Goal: Check status

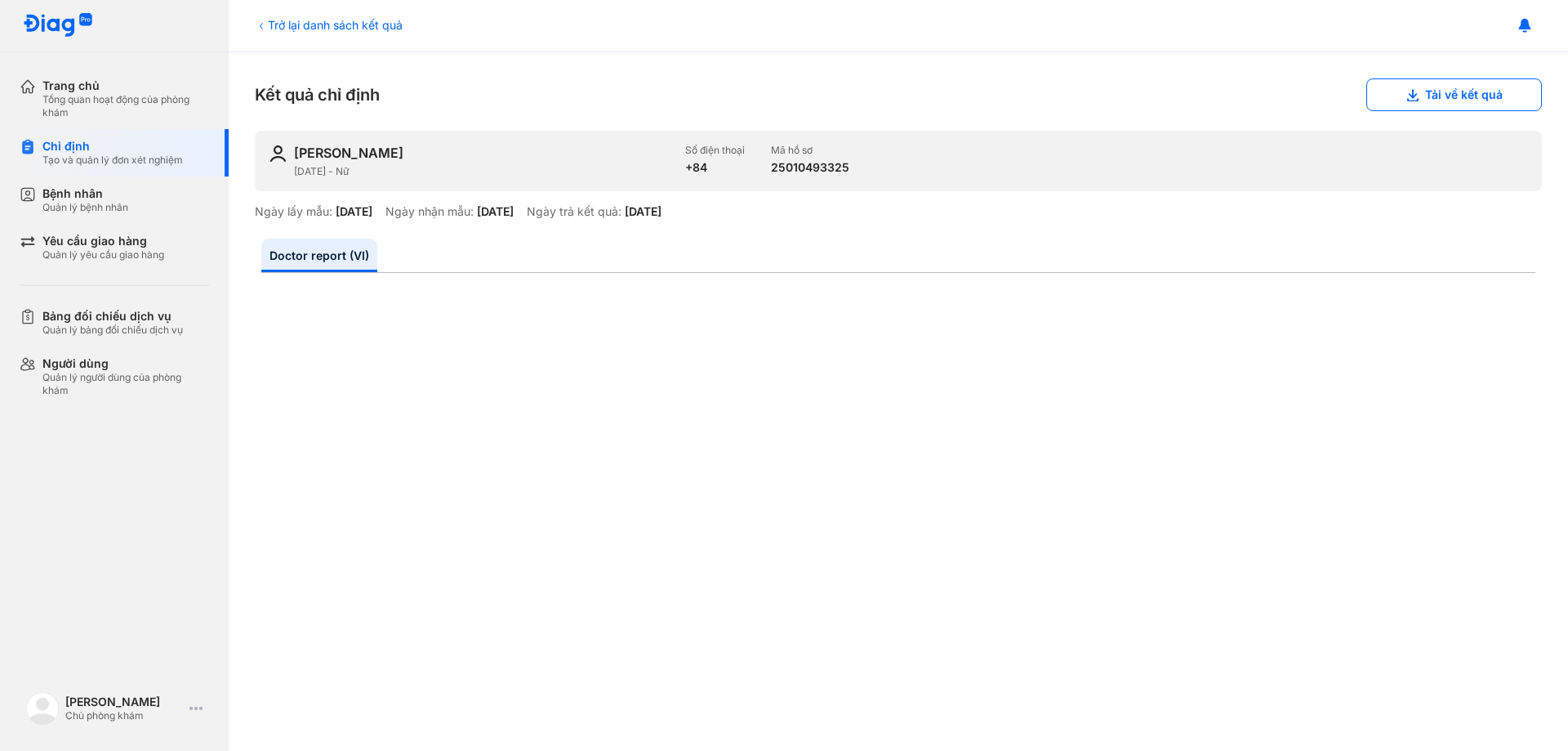
scroll to position [817, 0]
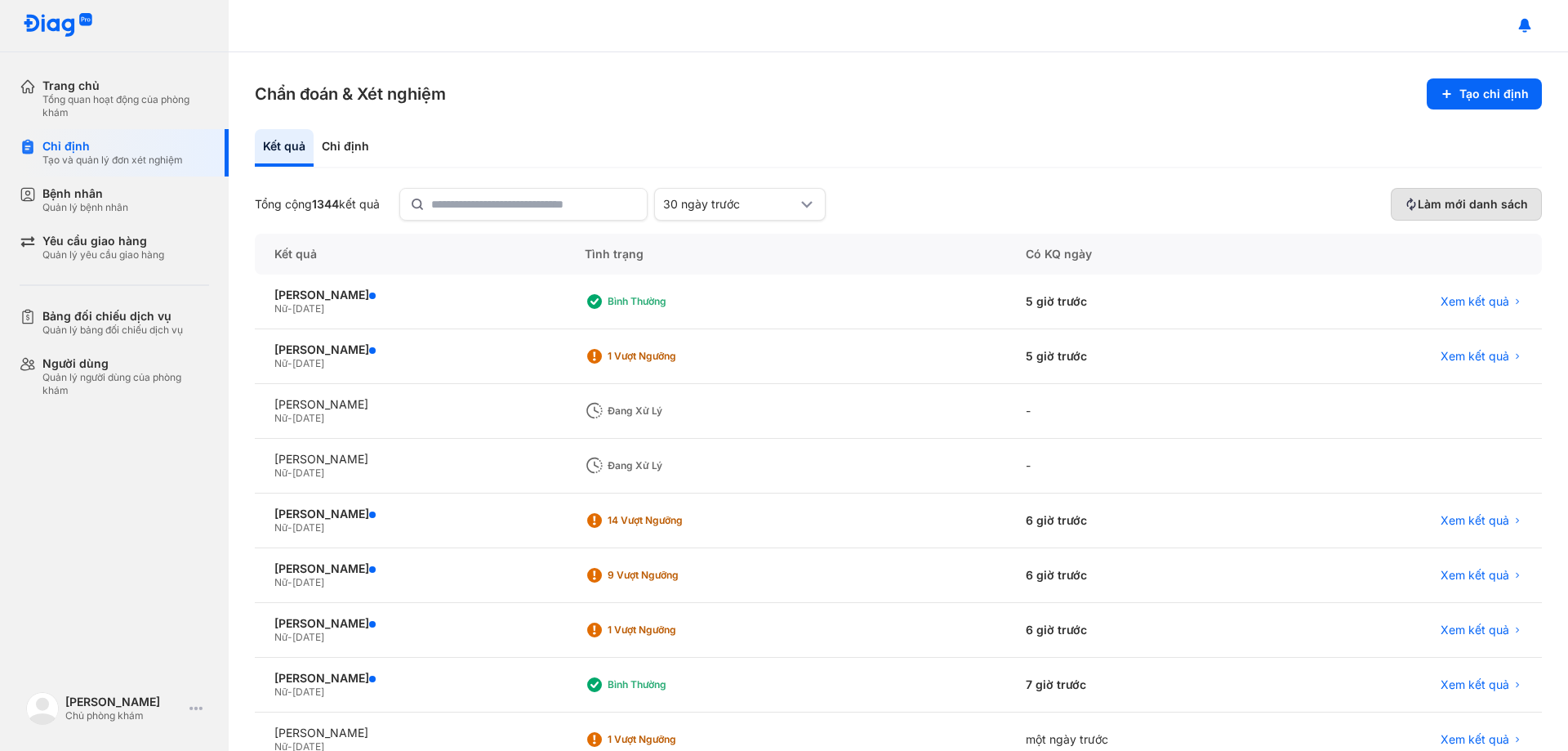
click at [1464, 190] on button "Làm mới danh sách" at bounding box center [1465, 204] width 151 height 33
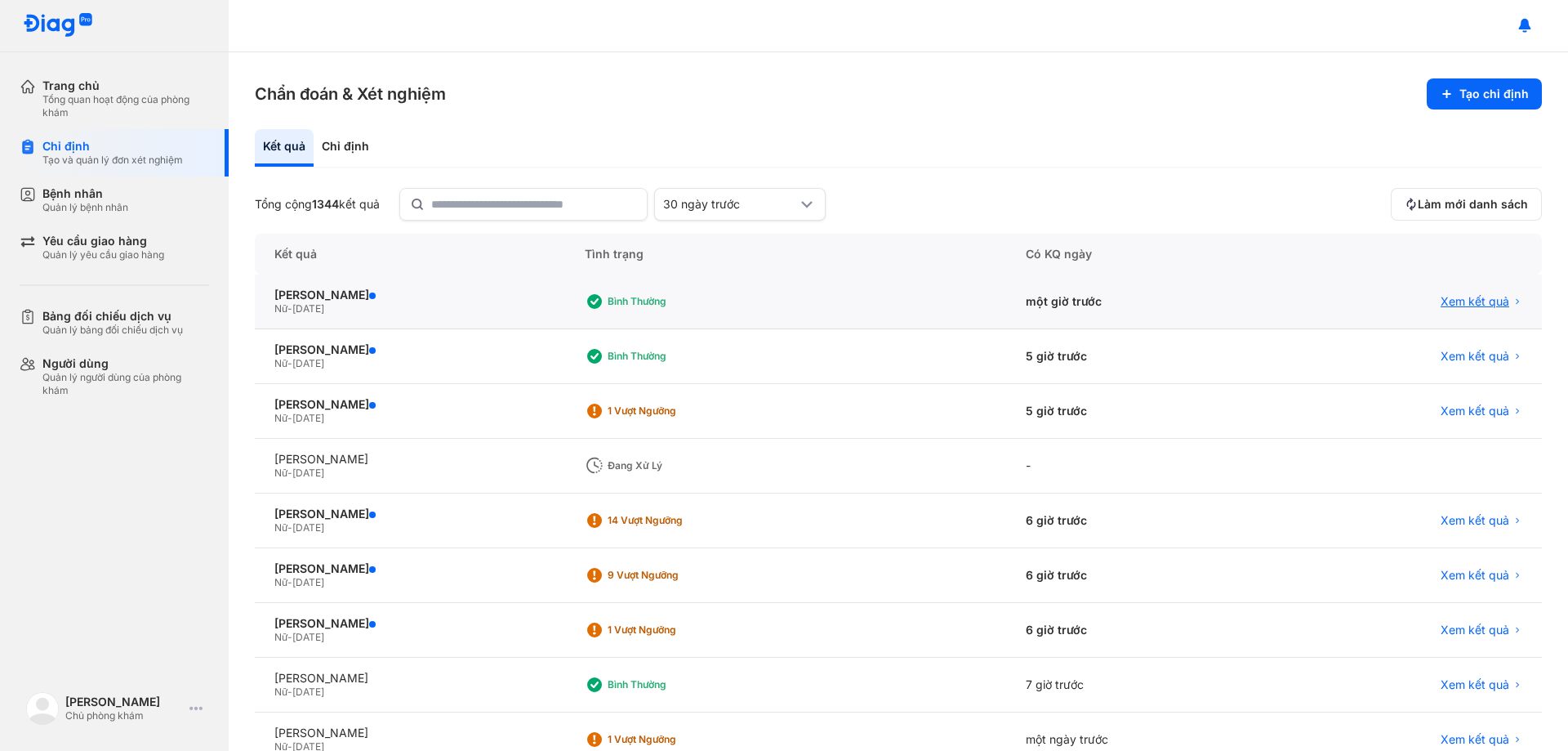
click at [1464, 299] on span "Xem kết quả" at bounding box center [1475, 301] width 69 height 15
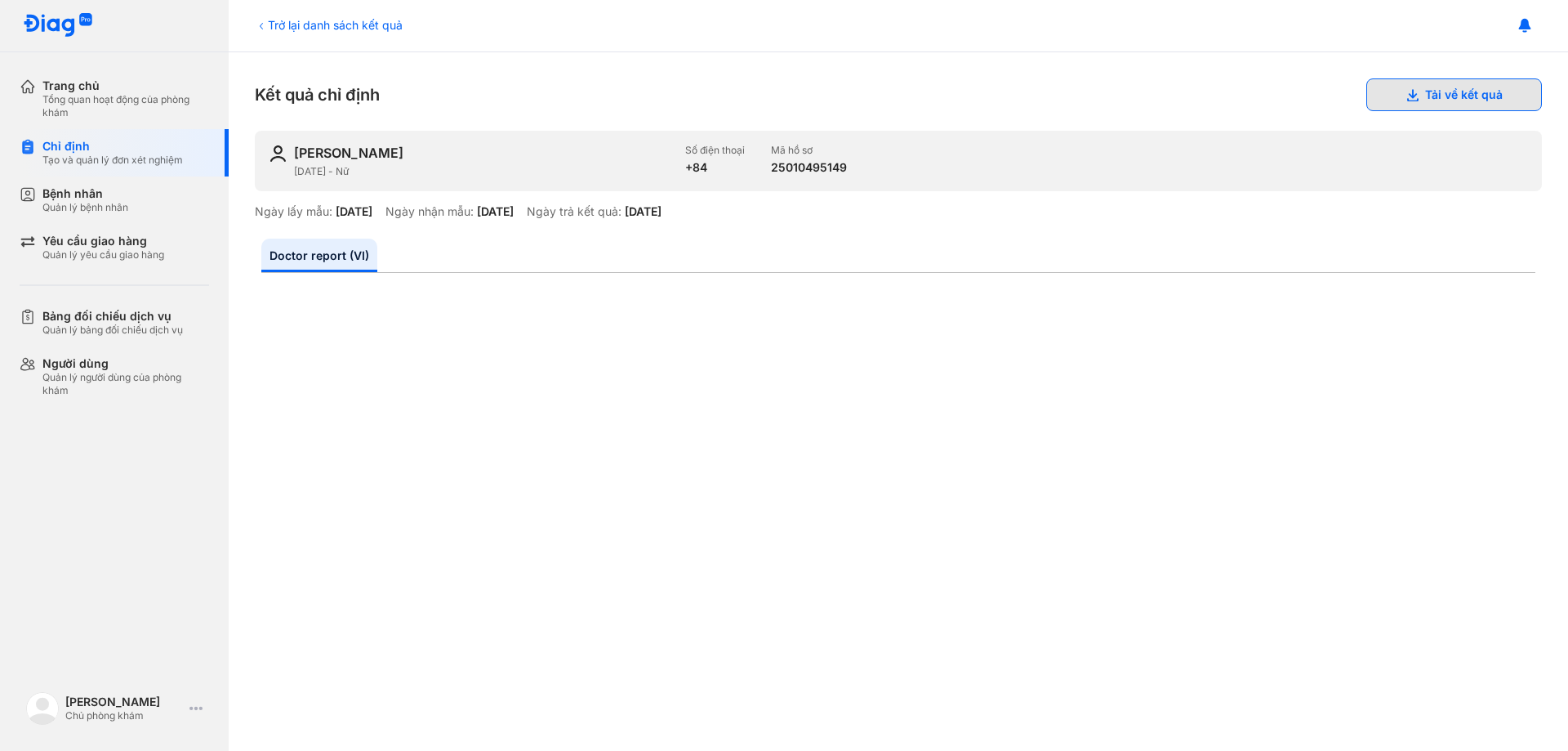
click at [1417, 100] on button "Tải về kết quả" at bounding box center [1454, 95] width 176 height 33
